Goal: Task Accomplishment & Management: Manage account settings

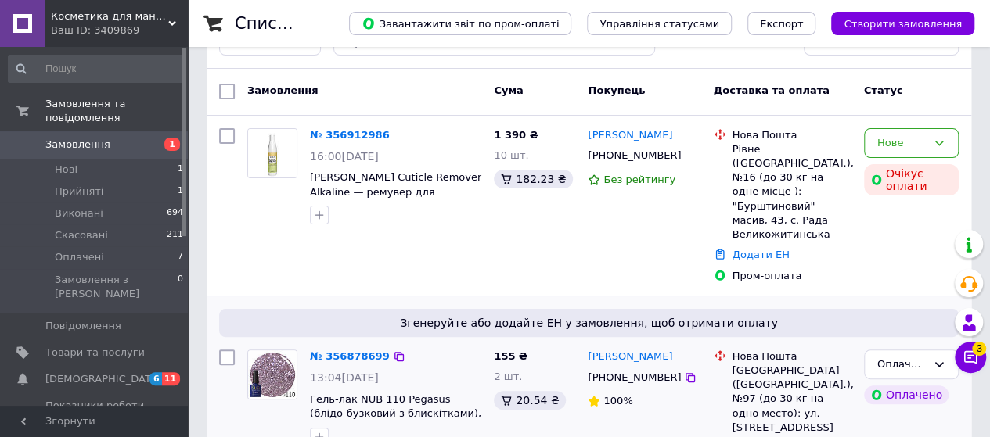
scroll to position [78, 0]
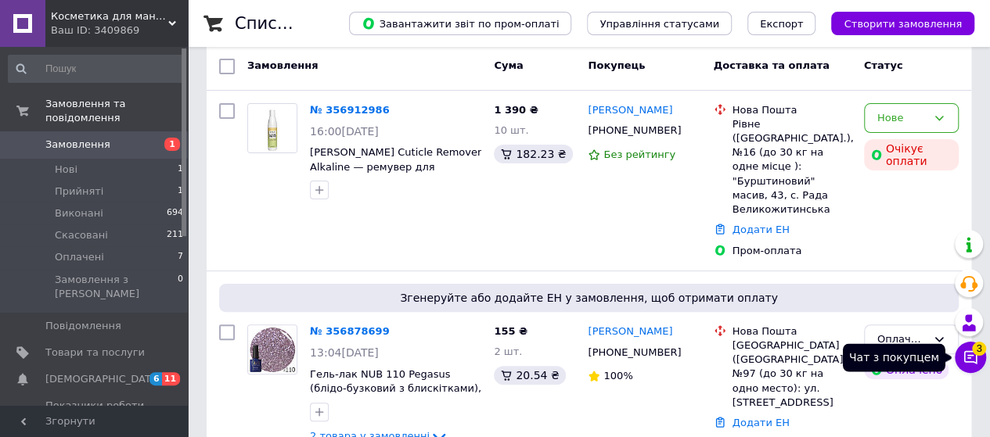
click at [970, 357] on icon at bounding box center [971, 358] width 16 height 16
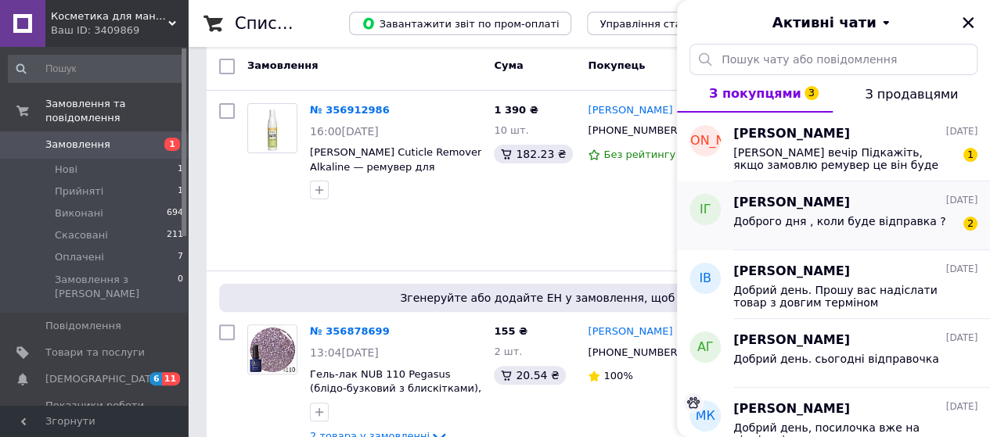
click at [867, 212] on div "Доброго дня , коли буде відправка ? 2" at bounding box center [855, 224] width 244 height 25
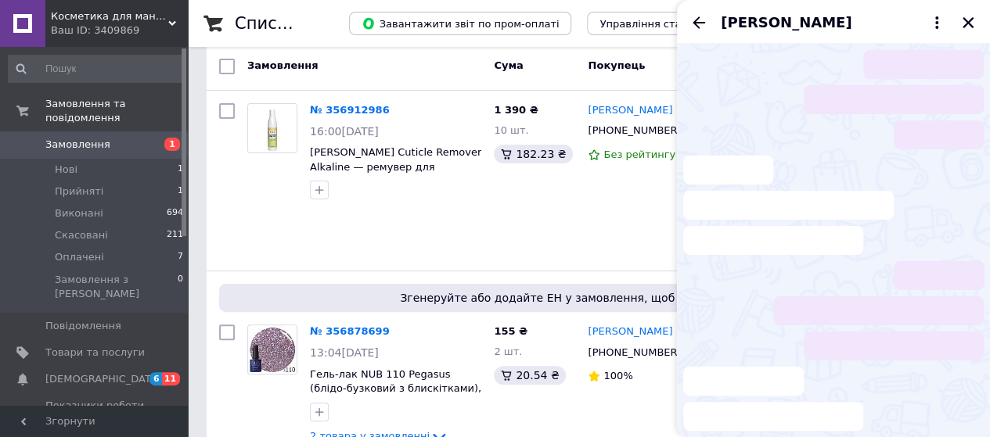
scroll to position [69, 0]
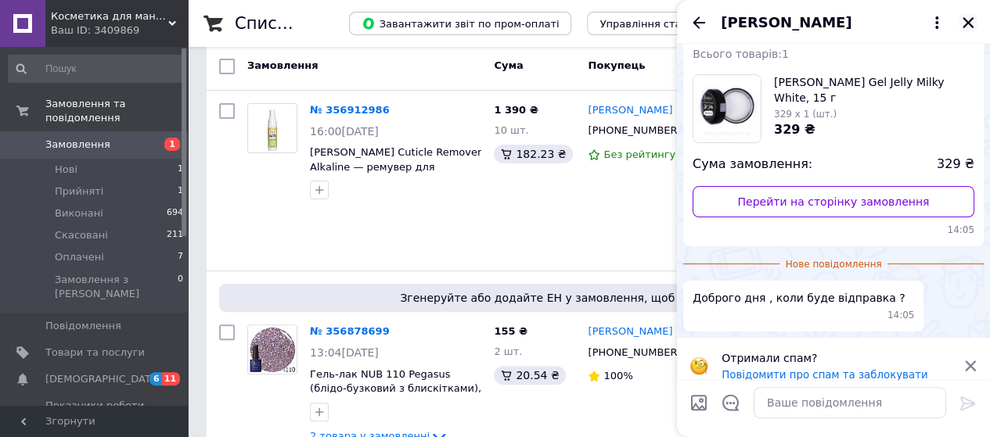
click at [972, 26] on icon "Закрити" at bounding box center [968, 22] width 11 height 11
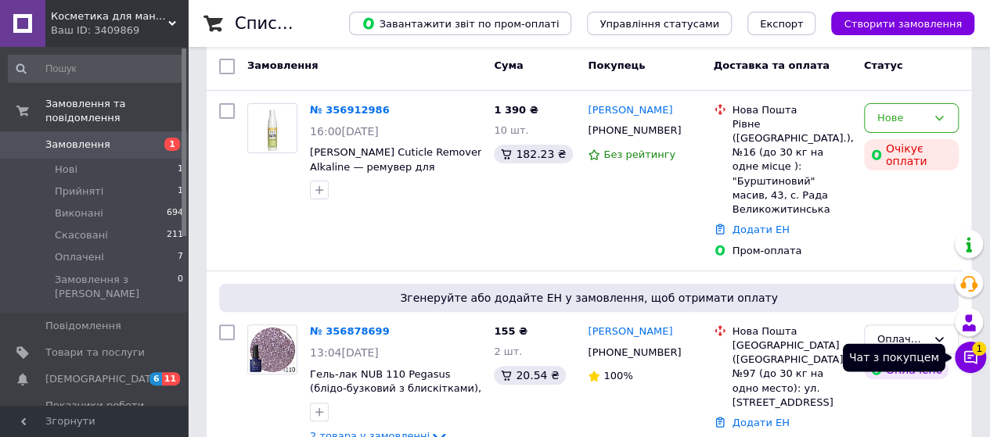
click at [966, 355] on icon at bounding box center [971, 358] width 16 height 16
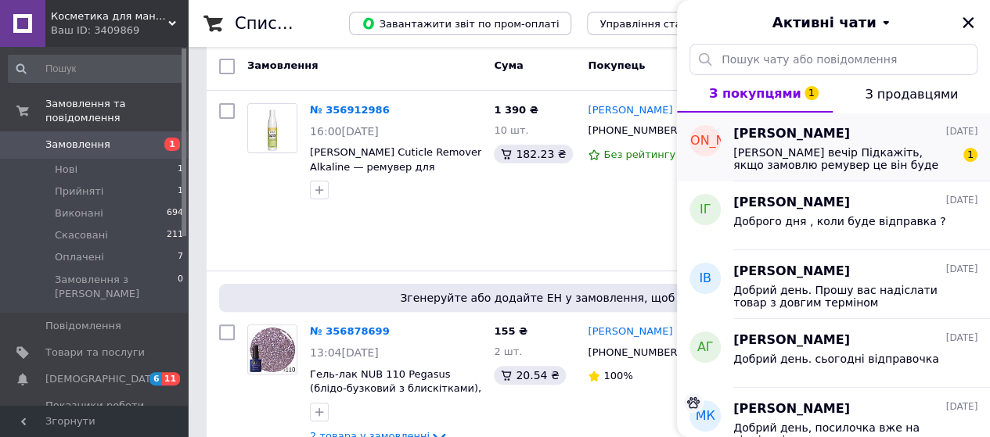
click at [826, 164] on span "[PERSON_NAME] вечір Підкажіть, якщо замовлю ремувер це він буде аж з 28 числа г…" at bounding box center [844, 158] width 222 height 25
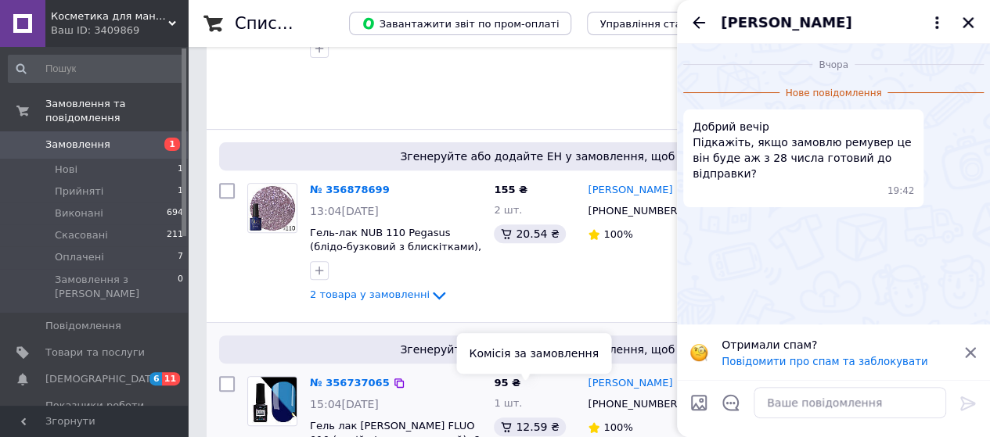
scroll to position [235, 0]
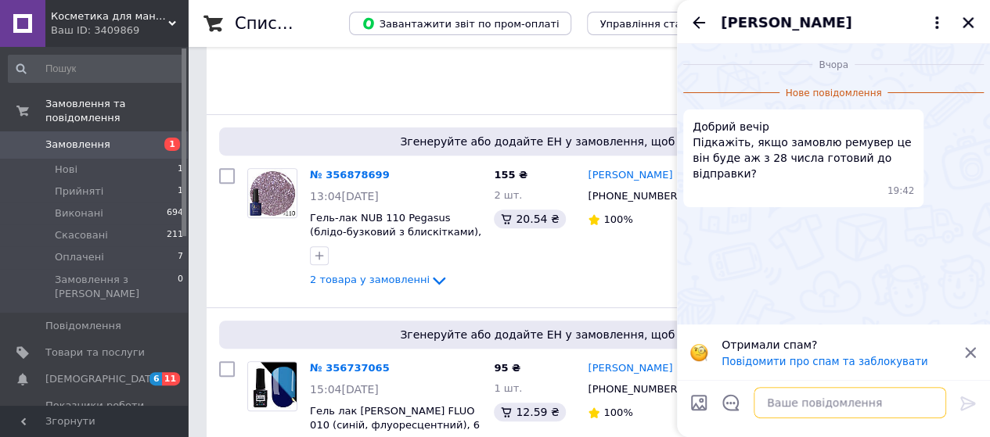
click at [795, 401] on textarea at bounding box center [850, 402] width 193 height 31
click at [859, 410] on textarea "Добрий день, якщо він внаявності" at bounding box center [834, 402] width 224 height 31
click at [914, 408] on textarea "Добрий день, якщо він в наявності" at bounding box center [834, 402] width 224 height 31
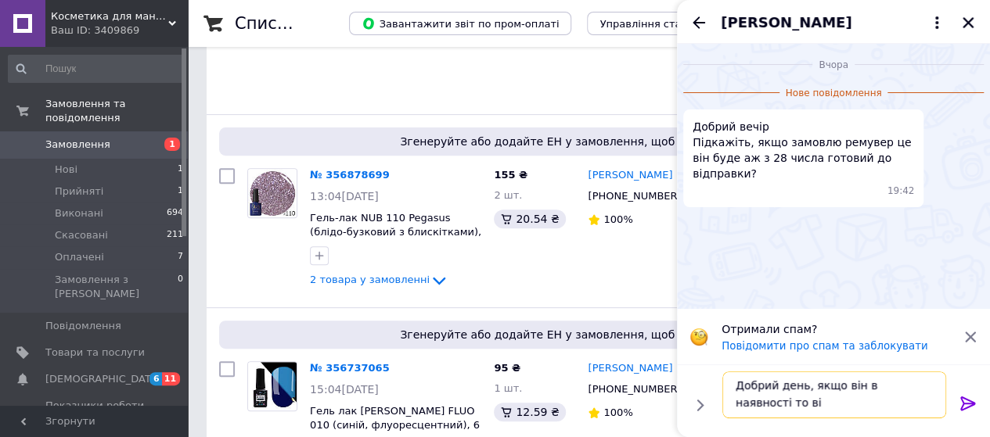
scroll to position [1, 0]
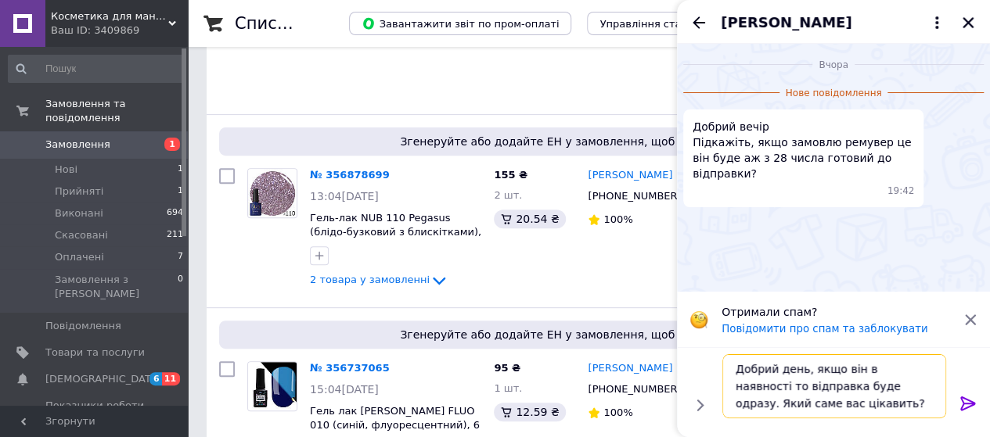
type textarea "Добрий день, якщо він в наявності то відправка буде одразу. Який саме вас цікав…"
click at [963, 400] on div at bounding box center [967, 406] width 31 height 37
click at [963, 401] on icon at bounding box center [967, 404] width 15 height 14
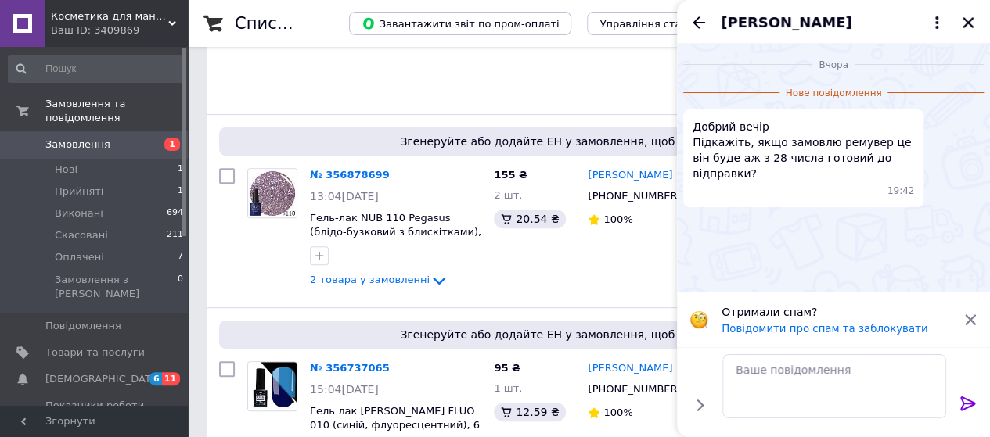
scroll to position [0, 0]
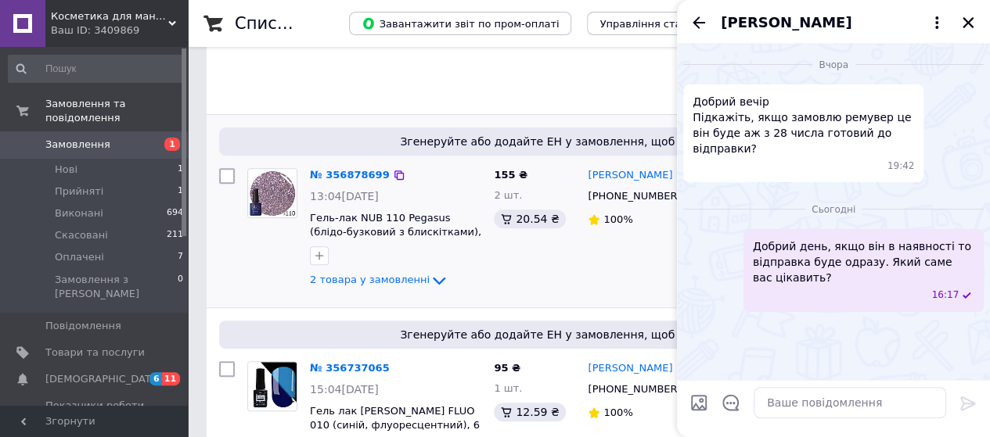
click at [576, 251] on div "155 ₴ 2 шт. 20.54 ₴" at bounding box center [535, 231] width 94 height 139
click at [336, 169] on link "№ 356878699" at bounding box center [350, 175] width 80 height 12
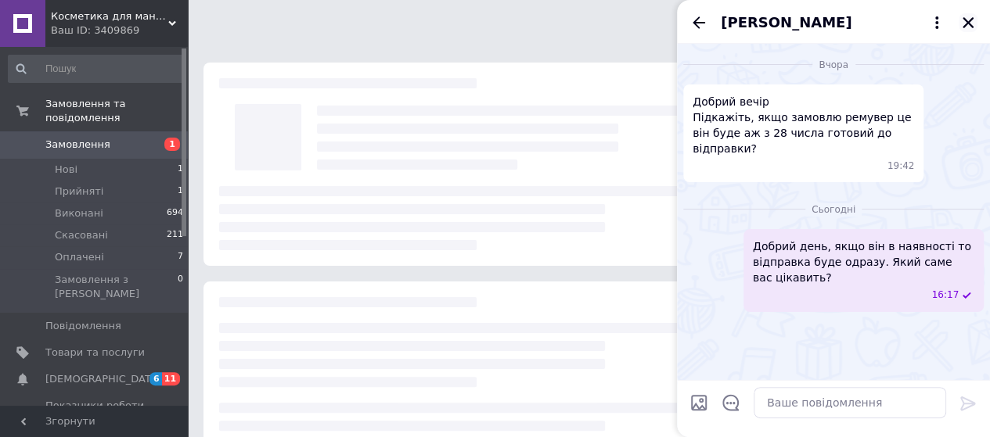
click at [971, 21] on icon "Закрити" at bounding box center [968, 23] width 14 height 14
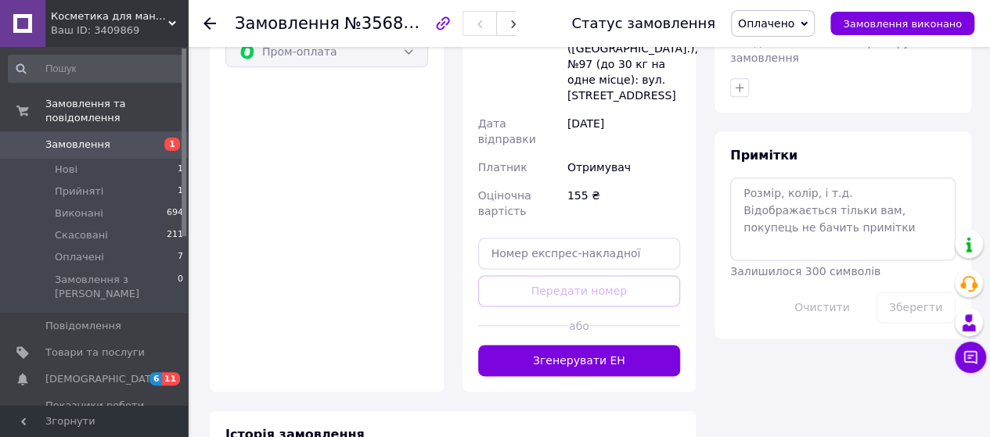
scroll to position [939, 0]
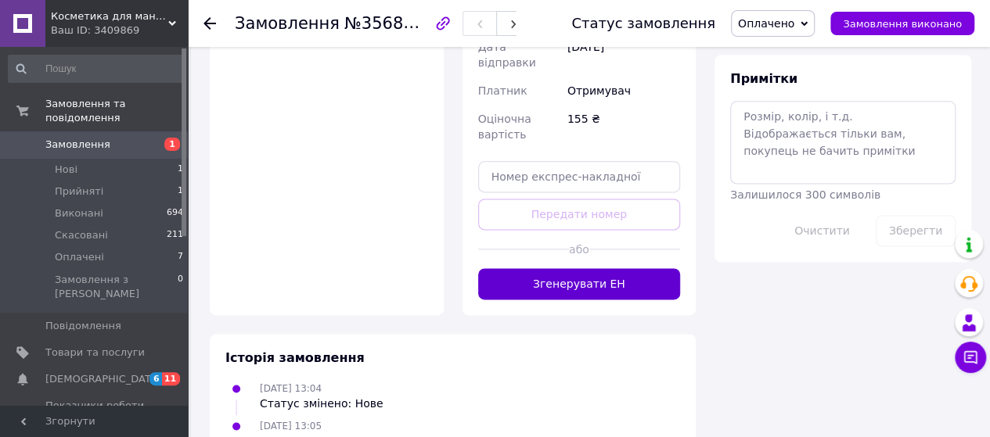
click at [598, 268] on button "Згенерувати ЕН" at bounding box center [579, 283] width 203 height 31
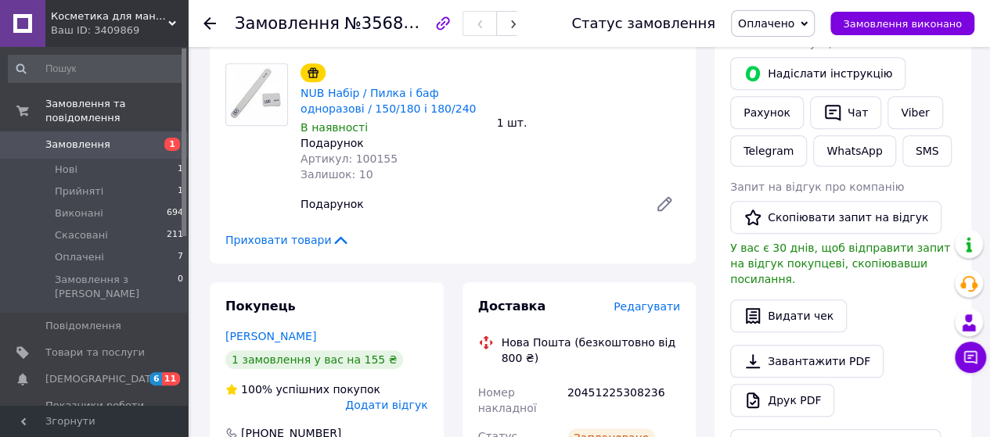
scroll to position [548, 0]
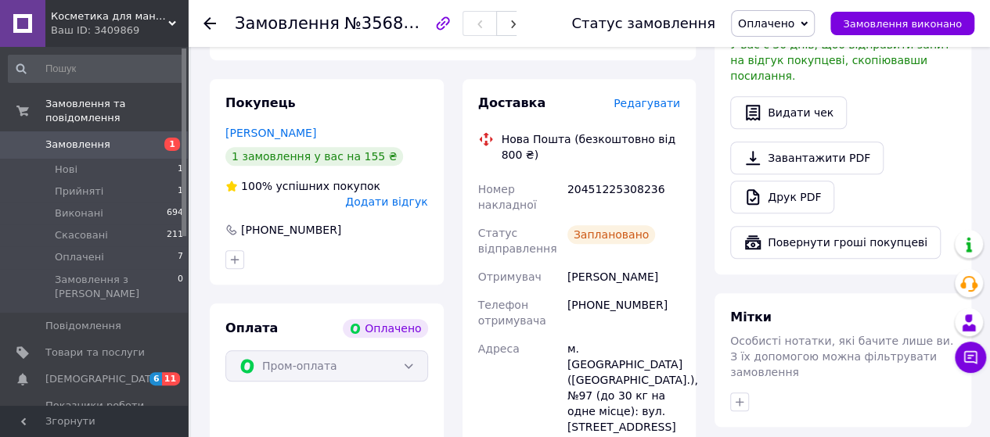
click at [603, 177] on div "20451225308236" at bounding box center [623, 197] width 119 height 44
copy div "20451225308236"
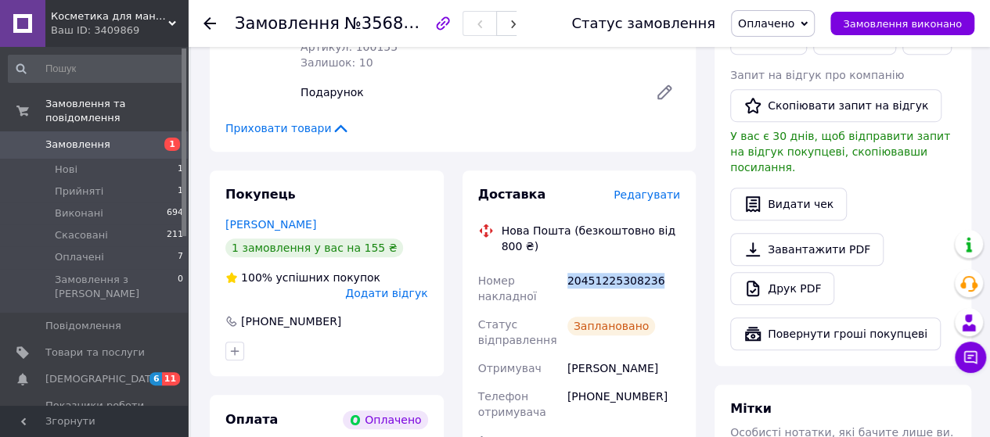
scroll to position [313, 0]
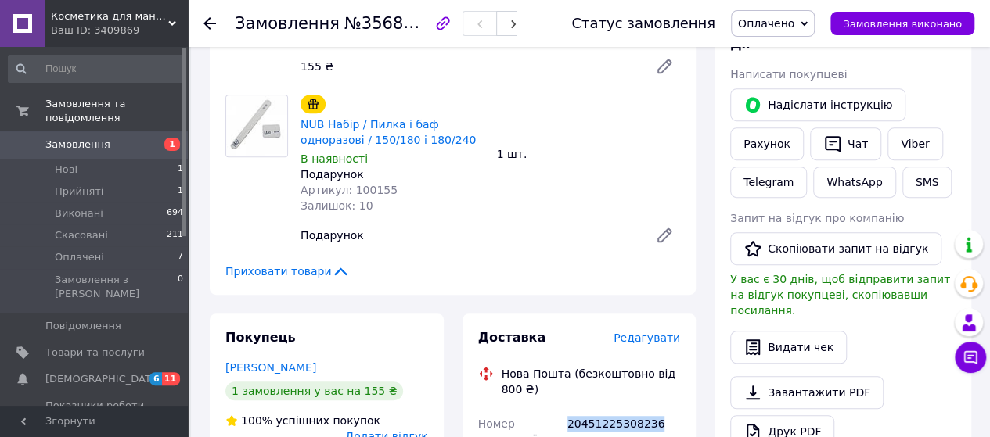
click at [70, 138] on span "Замовлення" at bounding box center [77, 145] width 65 height 14
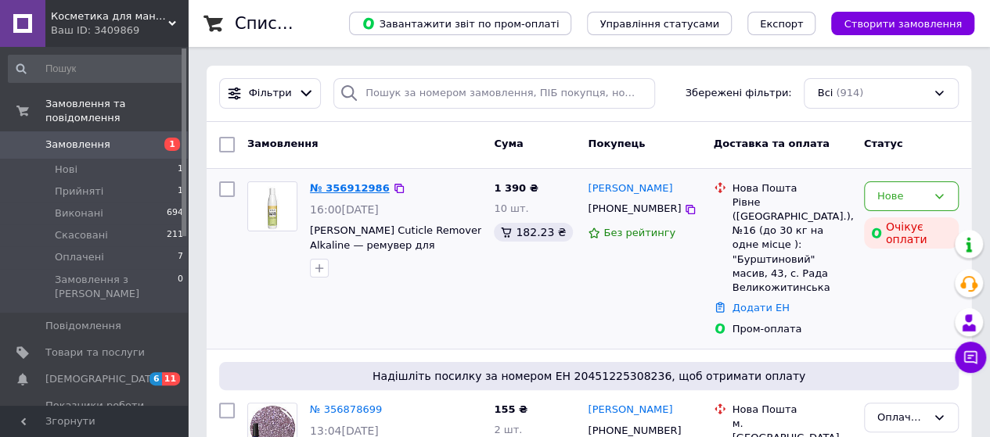
click at [346, 187] on link "№ 356912986" at bounding box center [350, 188] width 80 height 12
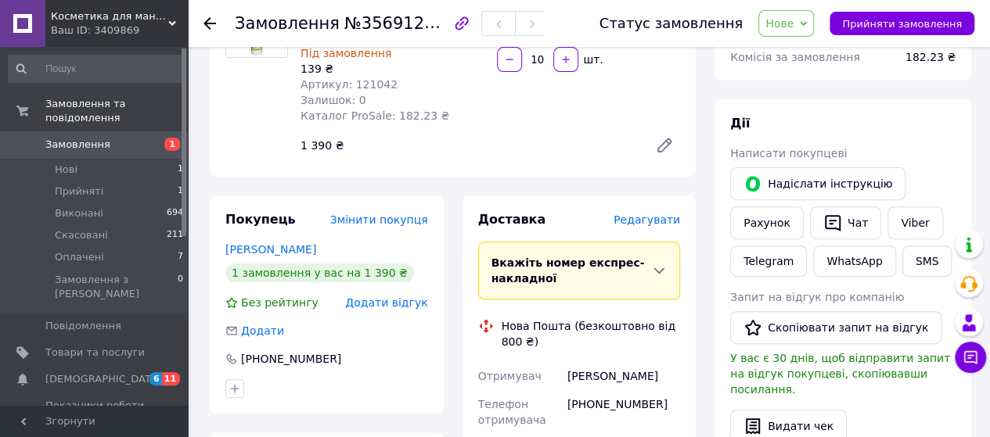
scroll to position [313, 0]
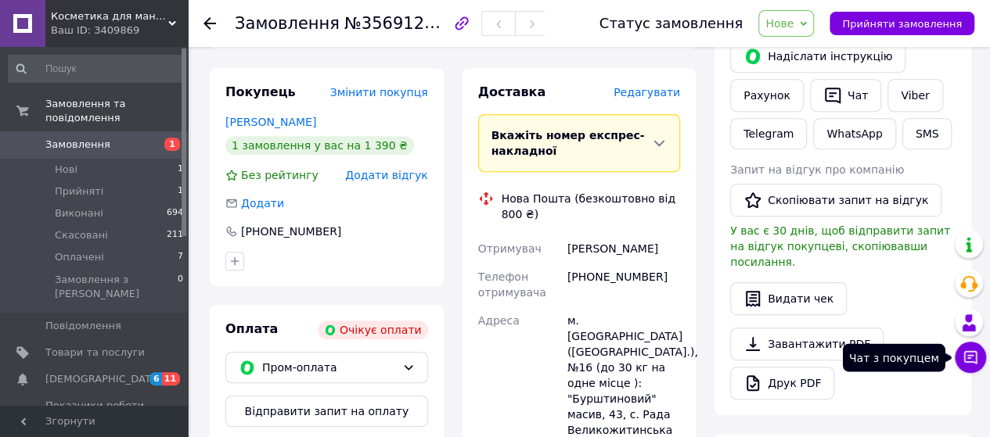
click at [963, 352] on icon at bounding box center [971, 358] width 16 height 16
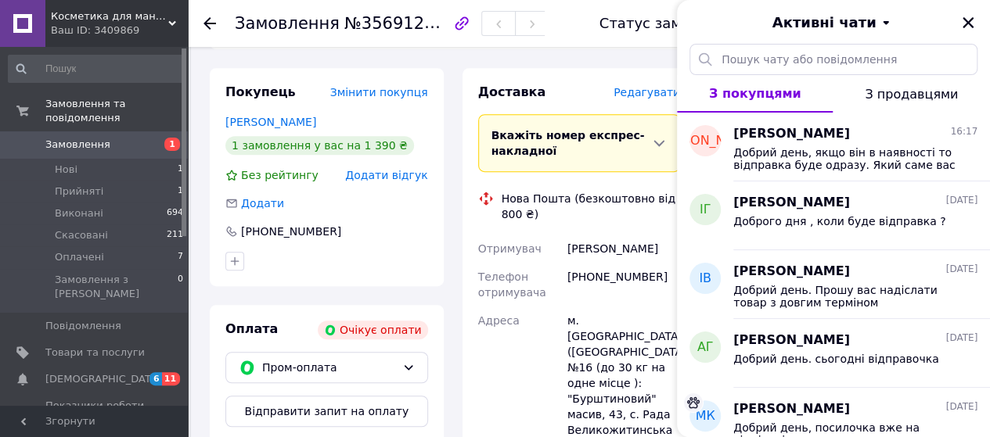
click at [344, 249] on div at bounding box center [326, 261] width 209 height 25
drag, startPoint x: 972, startPoint y: 23, endPoint x: 942, endPoint y: 26, distance: 29.8
click at [970, 23] on icon "Закрити" at bounding box center [968, 23] width 14 height 14
